Goal: Transaction & Acquisition: Subscribe to service/newsletter

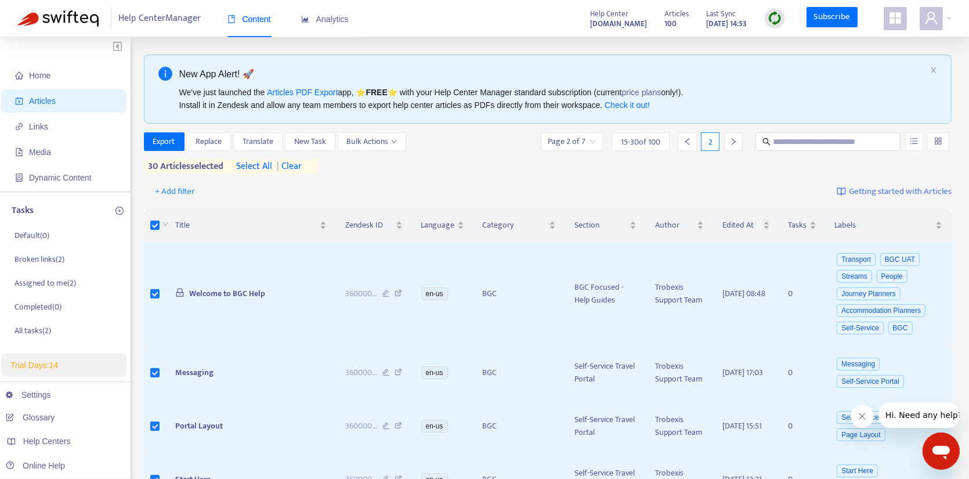
click at [53, 17] on img at bounding box center [57, 18] width 81 height 16
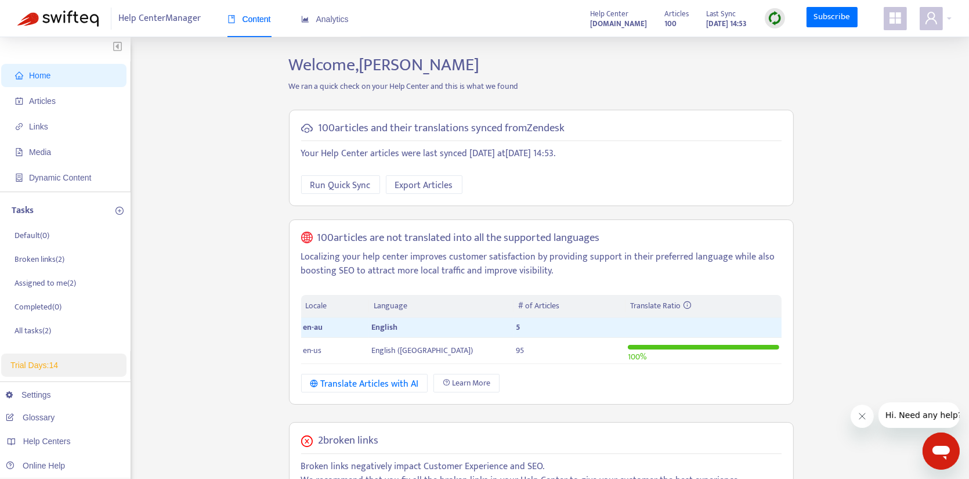
click at [647, 90] on p "We ran a quick check on your Help Center and this is what we found" at bounding box center [541, 86] width 522 height 12
click at [526, 349] on td "95" at bounding box center [569, 351] width 112 height 26
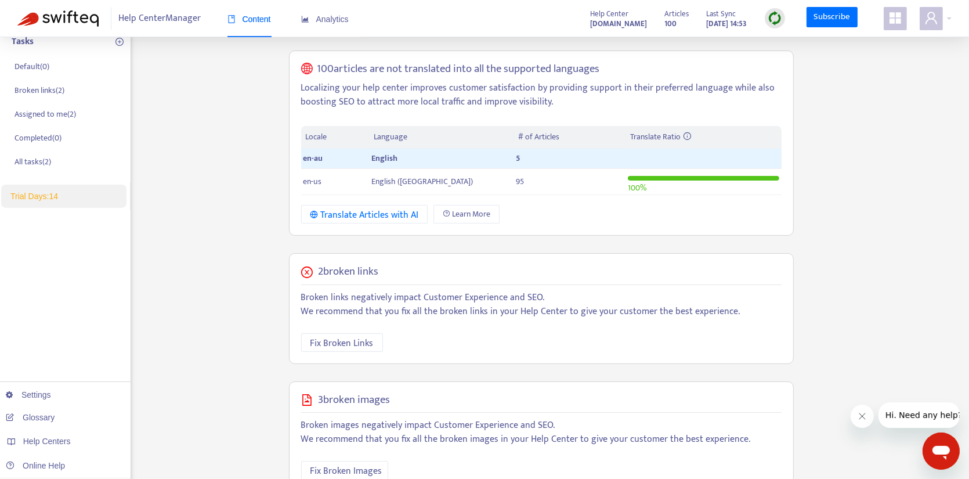
scroll to position [174, 0]
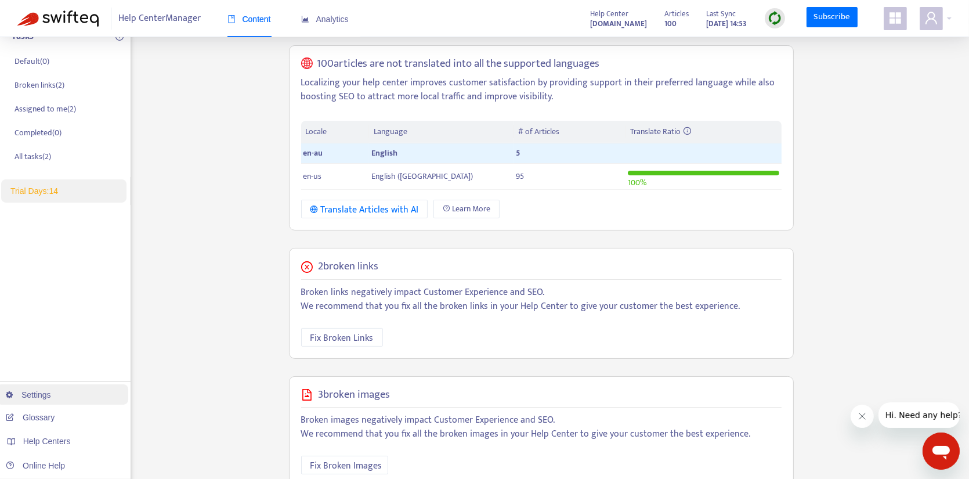
click at [49, 396] on link "Settings" at bounding box center [28, 394] width 45 height 9
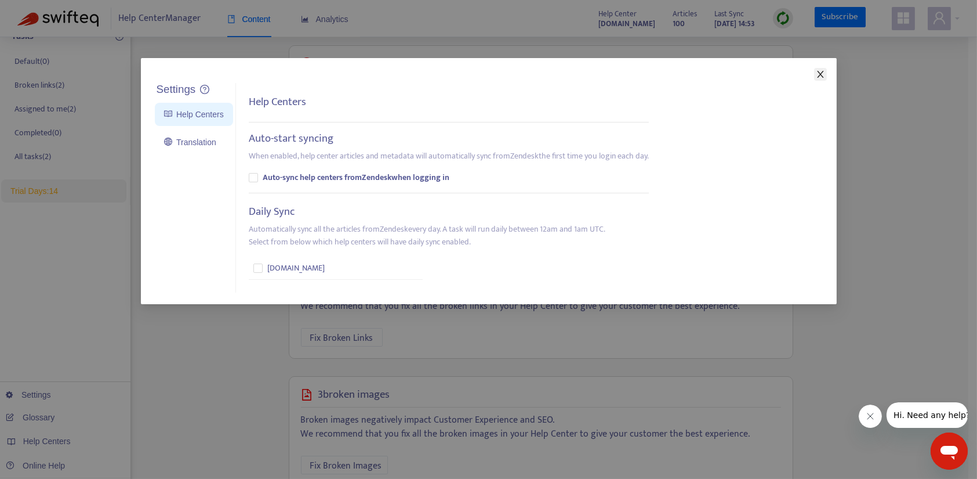
click at [821, 73] on icon "close" at bounding box center [820, 74] width 6 height 7
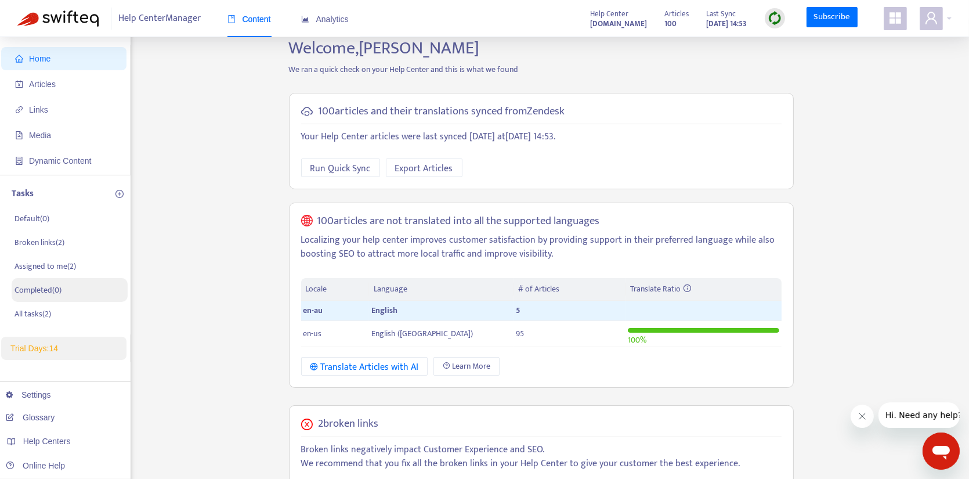
scroll to position [0, 0]
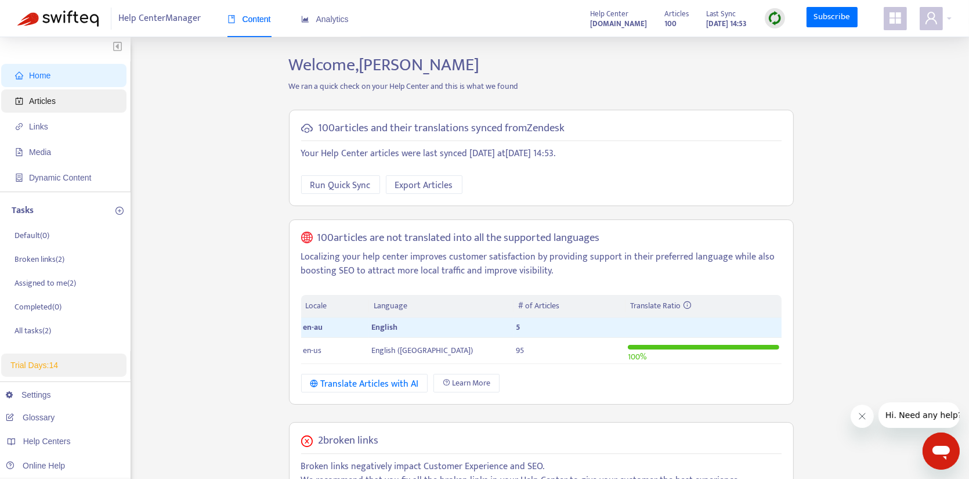
click at [48, 102] on span "Articles" at bounding box center [42, 100] width 27 height 9
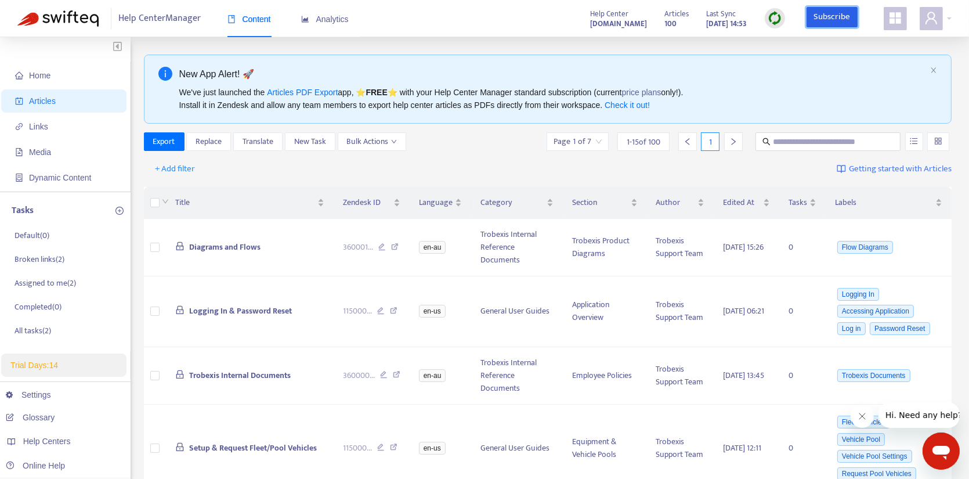
click at [827, 19] on link "Subscribe" at bounding box center [831, 17] width 51 height 21
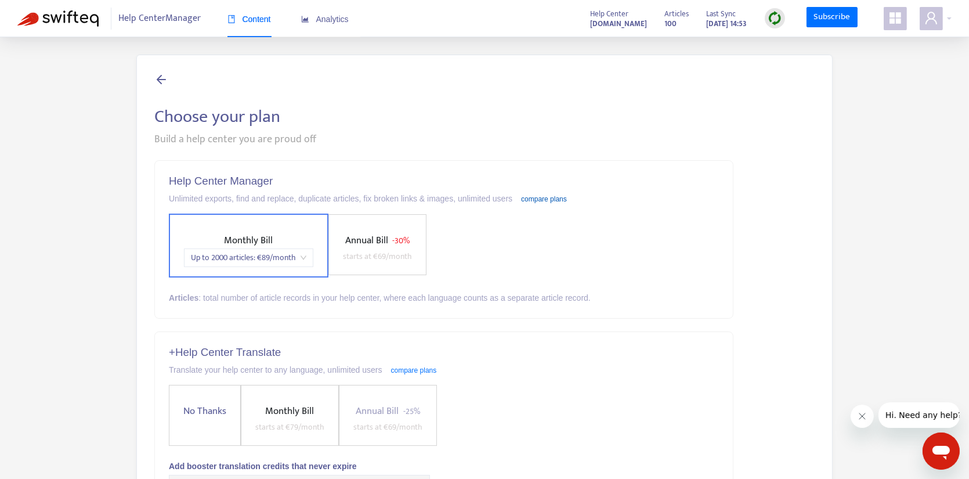
click at [545, 199] on link "compare plans" at bounding box center [544, 199] width 46 height 8
click at [393, 251] on span "starts at € 69 /month" at bounding box center [377, 255] width 69 height 13
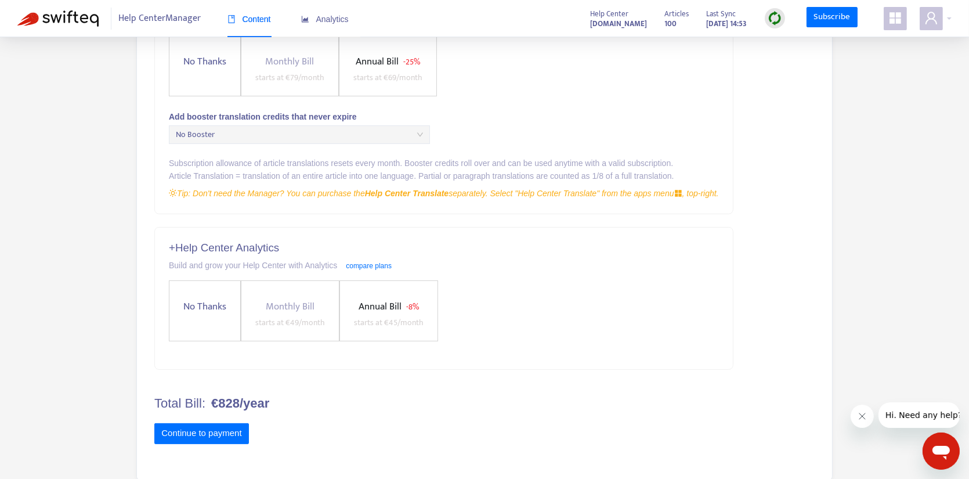
scroll to position [1, 0]
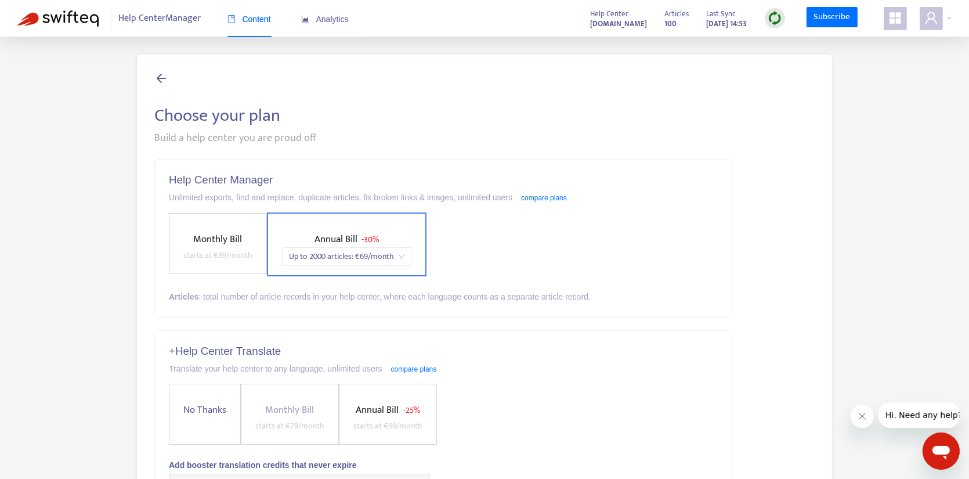
click at [211, 244] on span "Monthly Bill" at bounding box center [218, 239] width 49 height 16
